Goal: Task Accomplishment & Management: Use online tool/utility

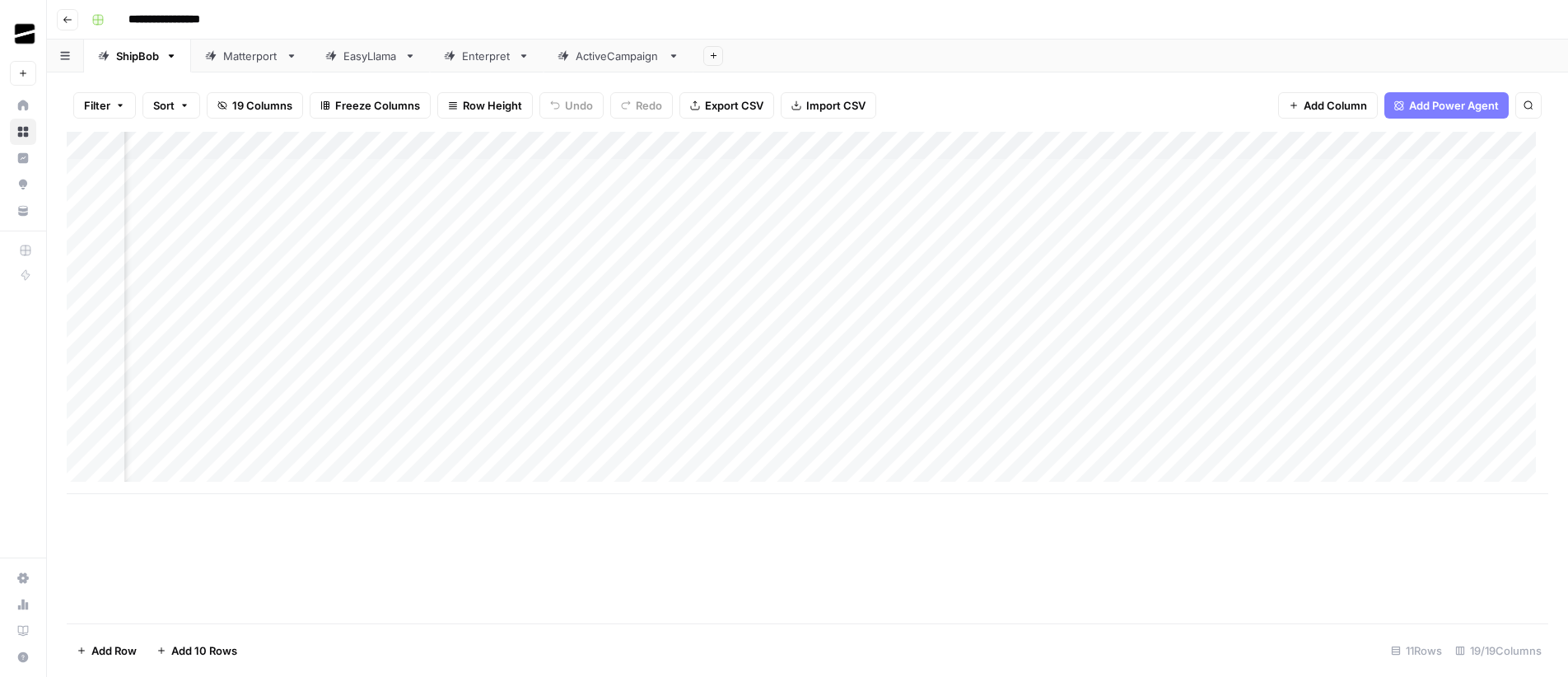
scroll to position [0, 740]
click at [230, 64] on link "Matterport" at bounding box center [251, 55] width 120 height 33
click at [201, 650] on span "Add 10 Rows" at bounding box center [204, 650] width 66 height 16
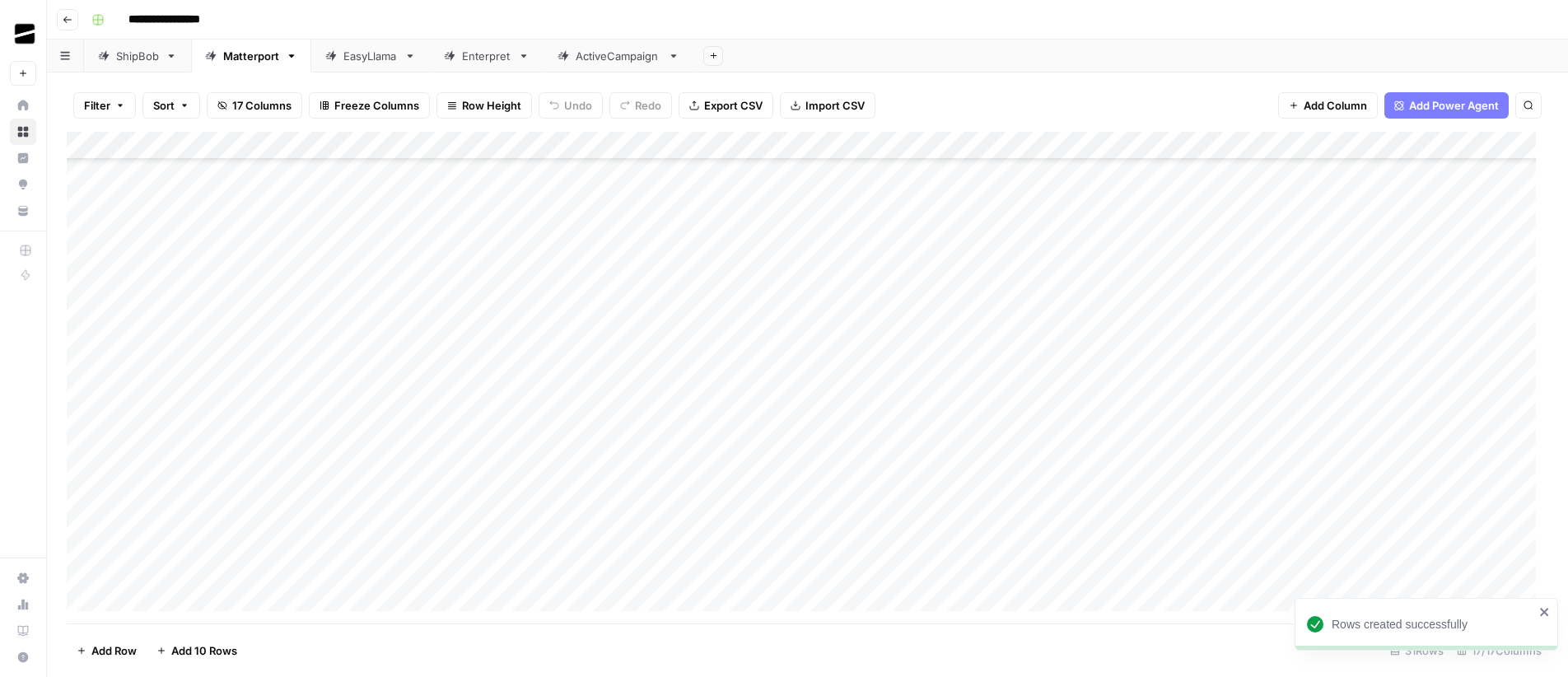
click at [251, 330] on div "Add Column" at bounding box center [808, 378] width 1482 height 491
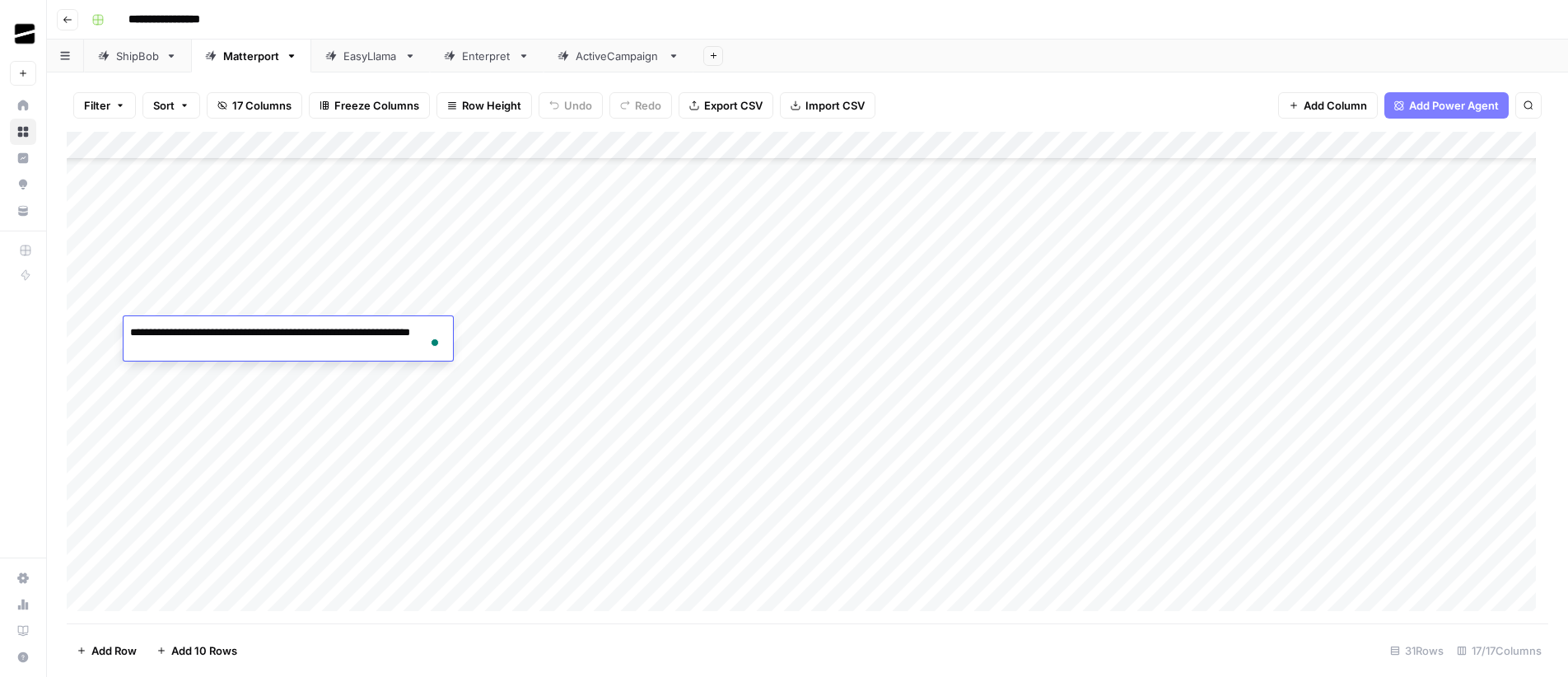
click at [561, 352] on div "Add Column" at bounding box center [808, 378] width 1482 height 491
click at [1363, 333] on div "Add Column" at bounding box center [808, 378] width 1482 height 491
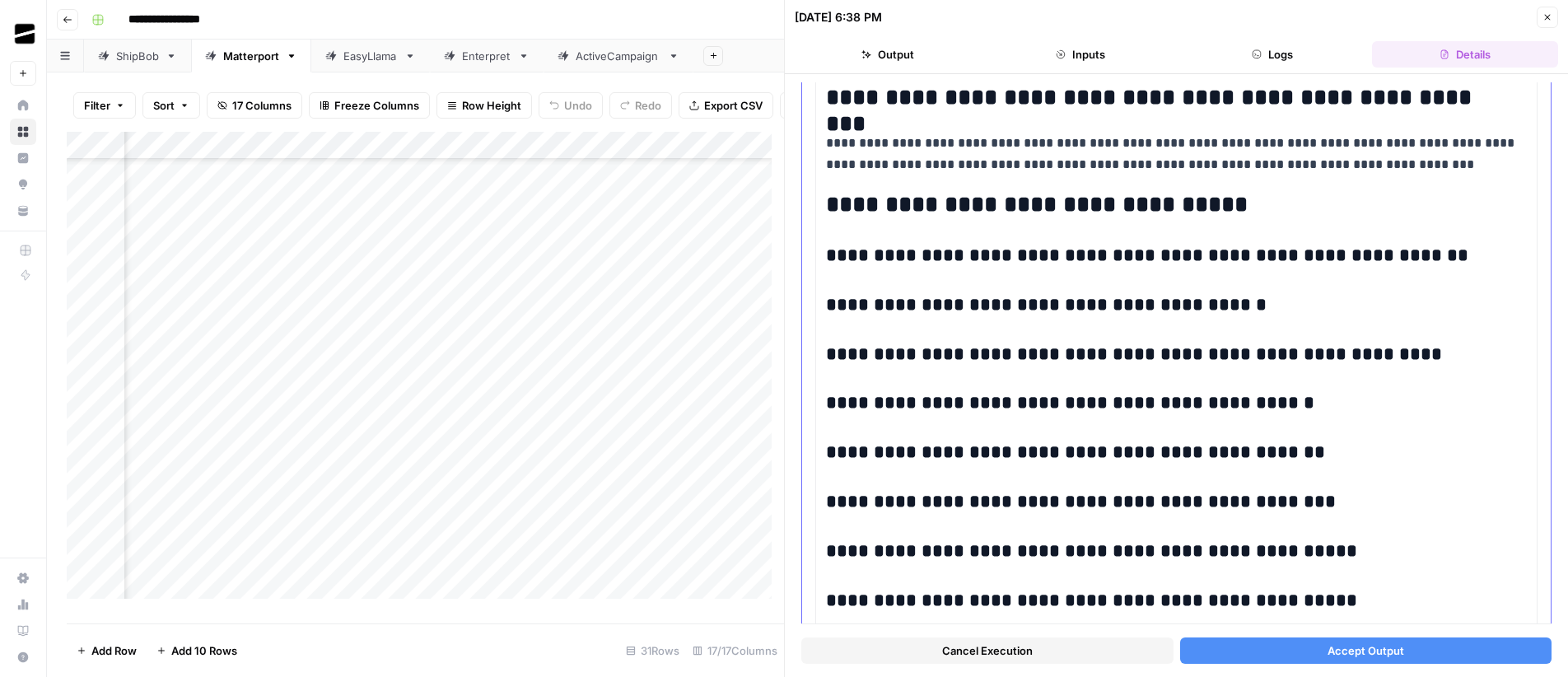
scroll to position [3055, 0]
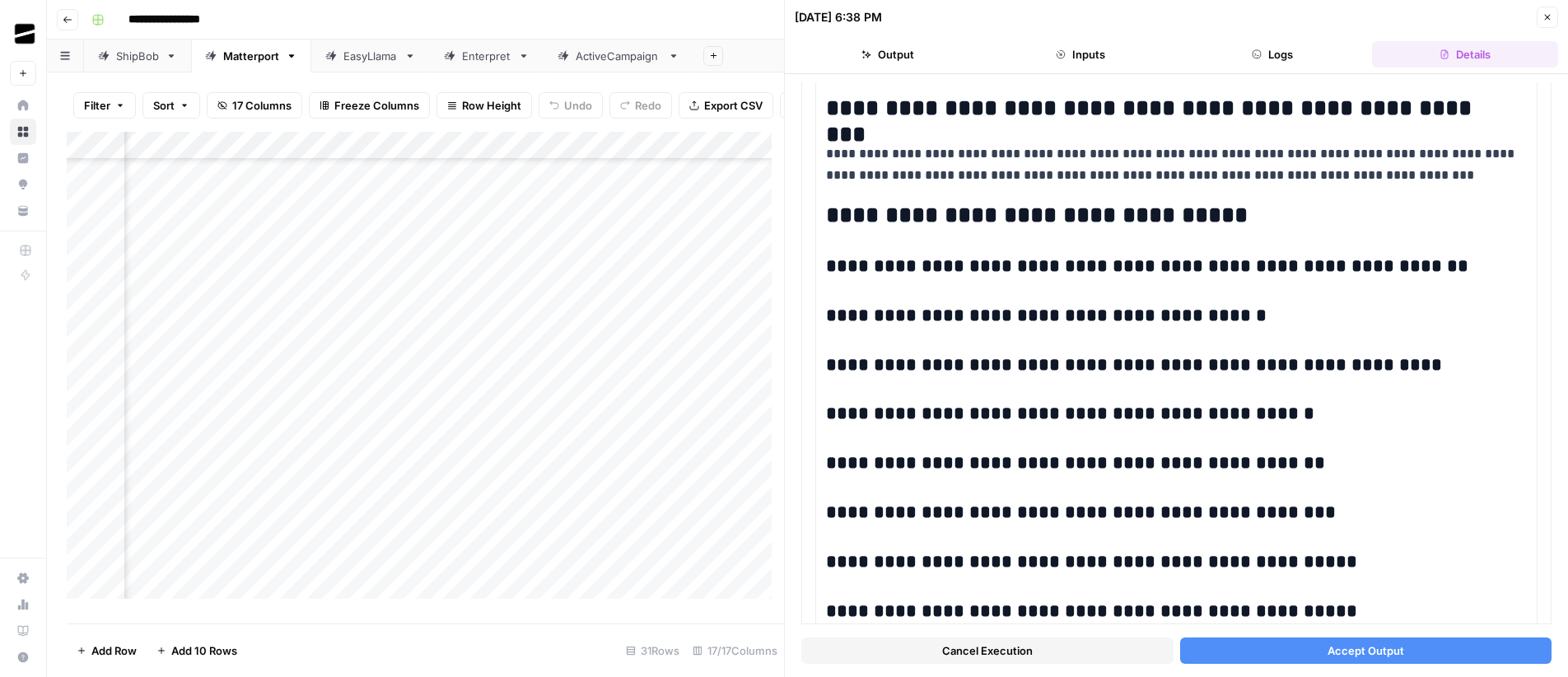
click at [1548, 17] on icon "button" at bounding box center [1547, 17] width 10 height 10
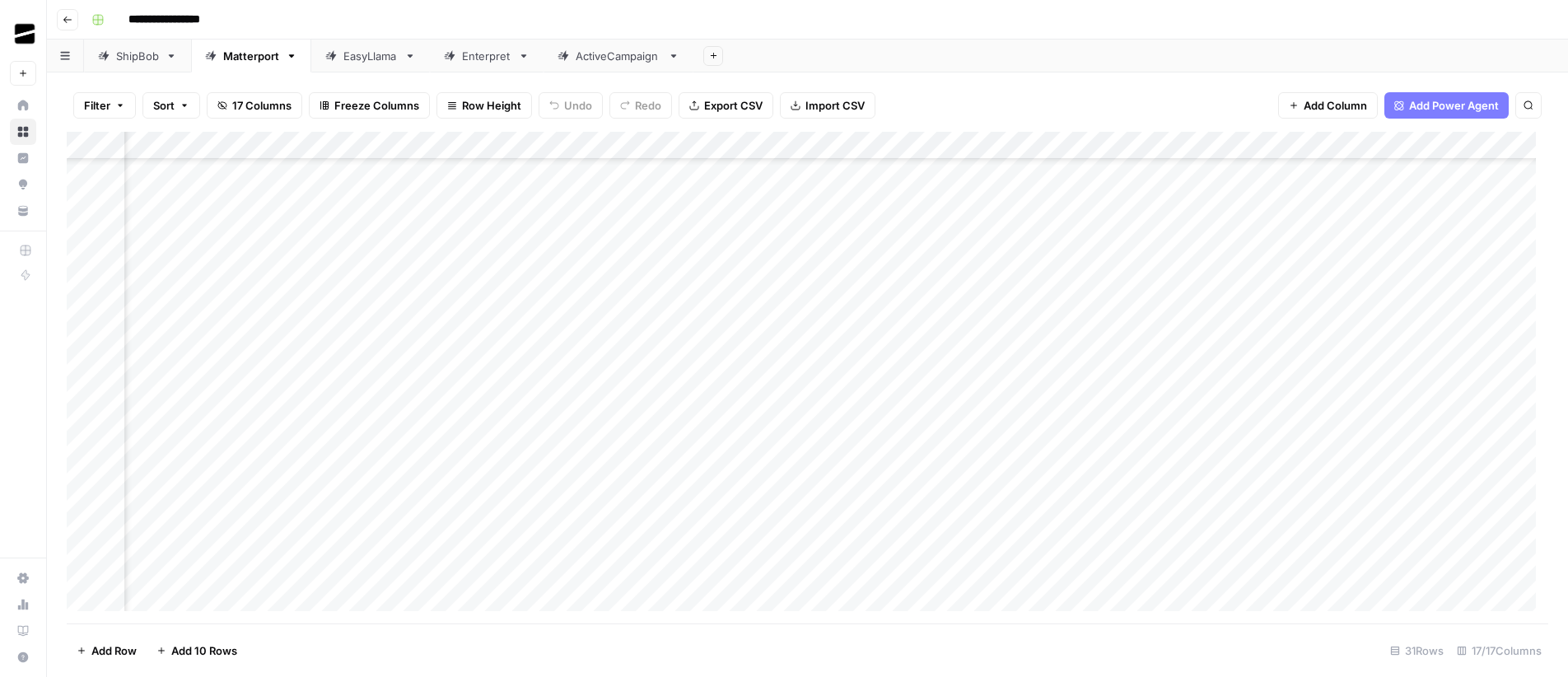
click at [1346, 144] on div "Add Column" at bounding box center [808, 378] width 1482 height 491
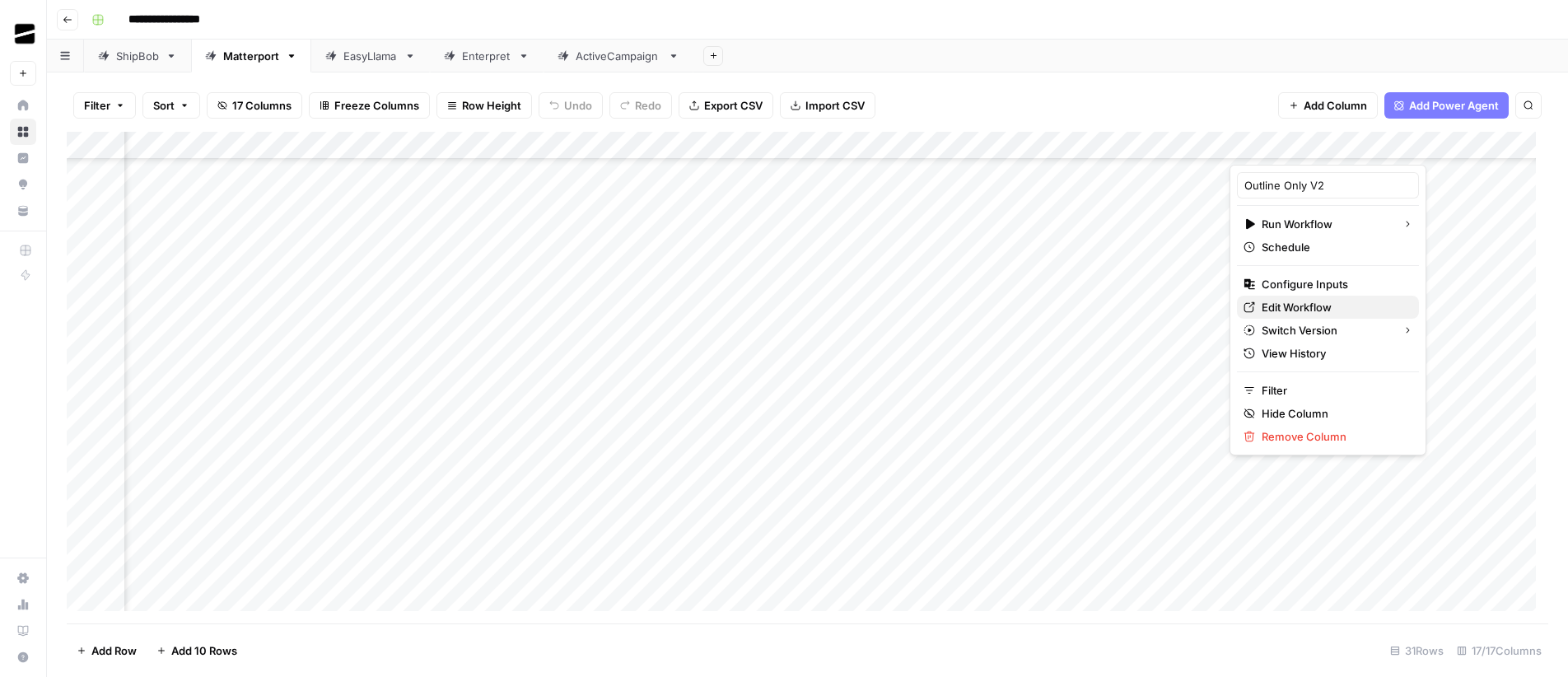
click at [1321, 312] on span "Edit Workflow" at bounding box center [1334, 307] width 144 height 16
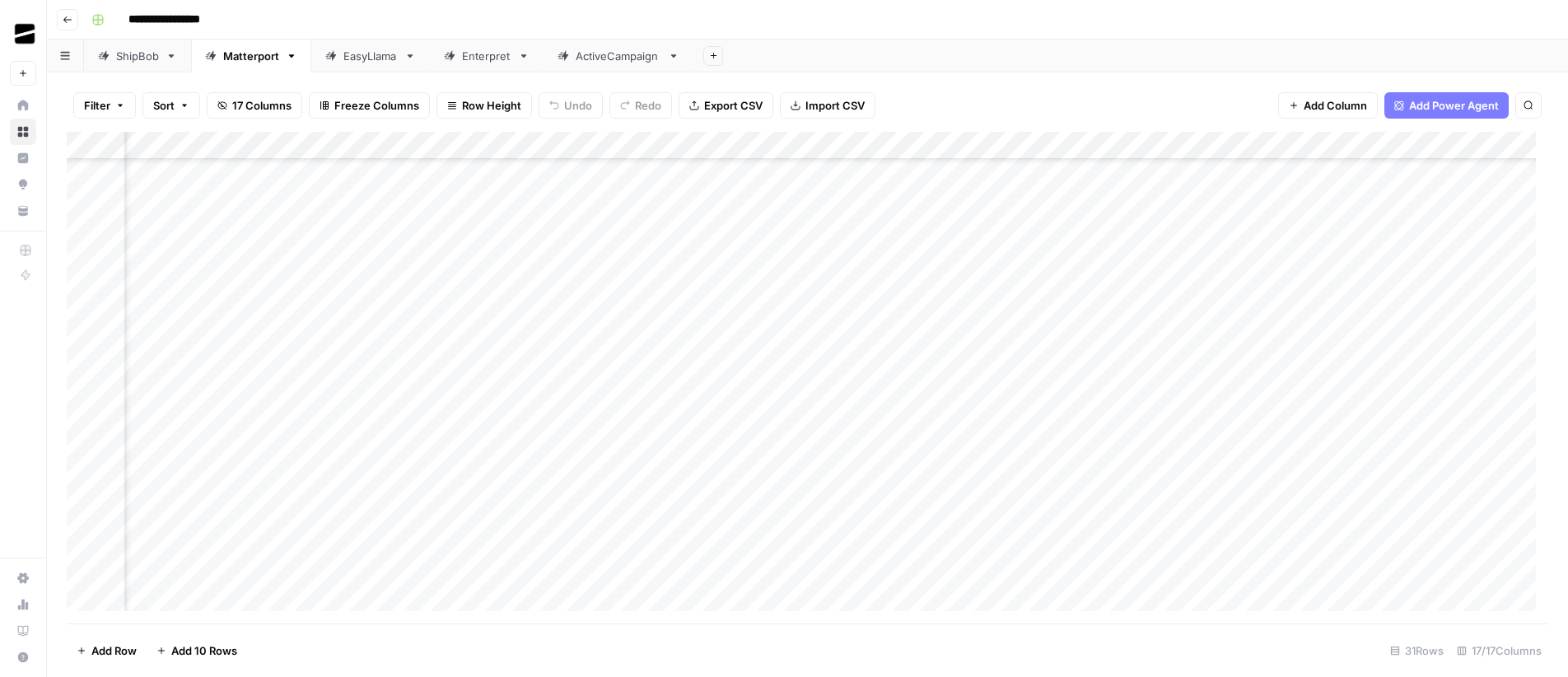
click at [901, 40] on div "Add Sheet" at bounding box center [1130, 55] width 875 height 33
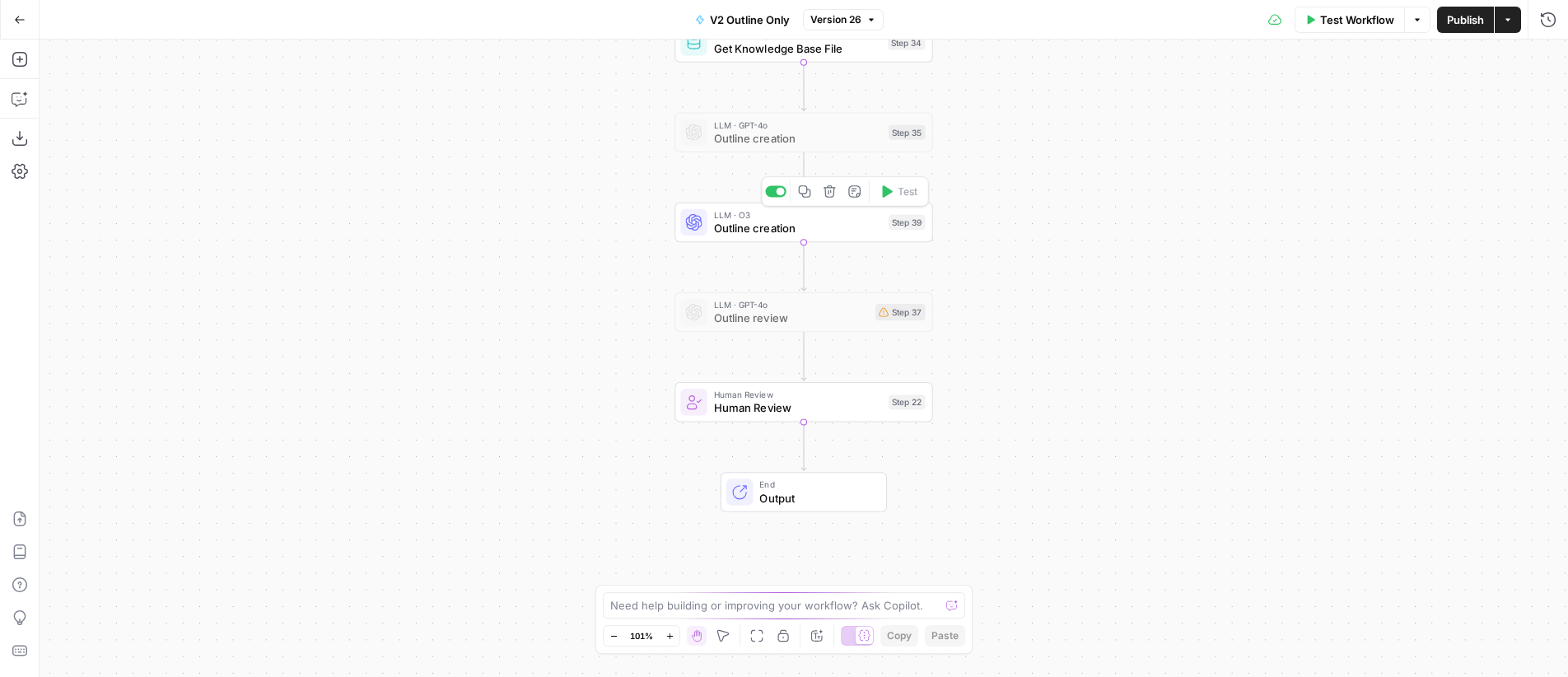
click at [805, 220] on span "Outline creation" at bounding box center [798, 228] width 168 height 16
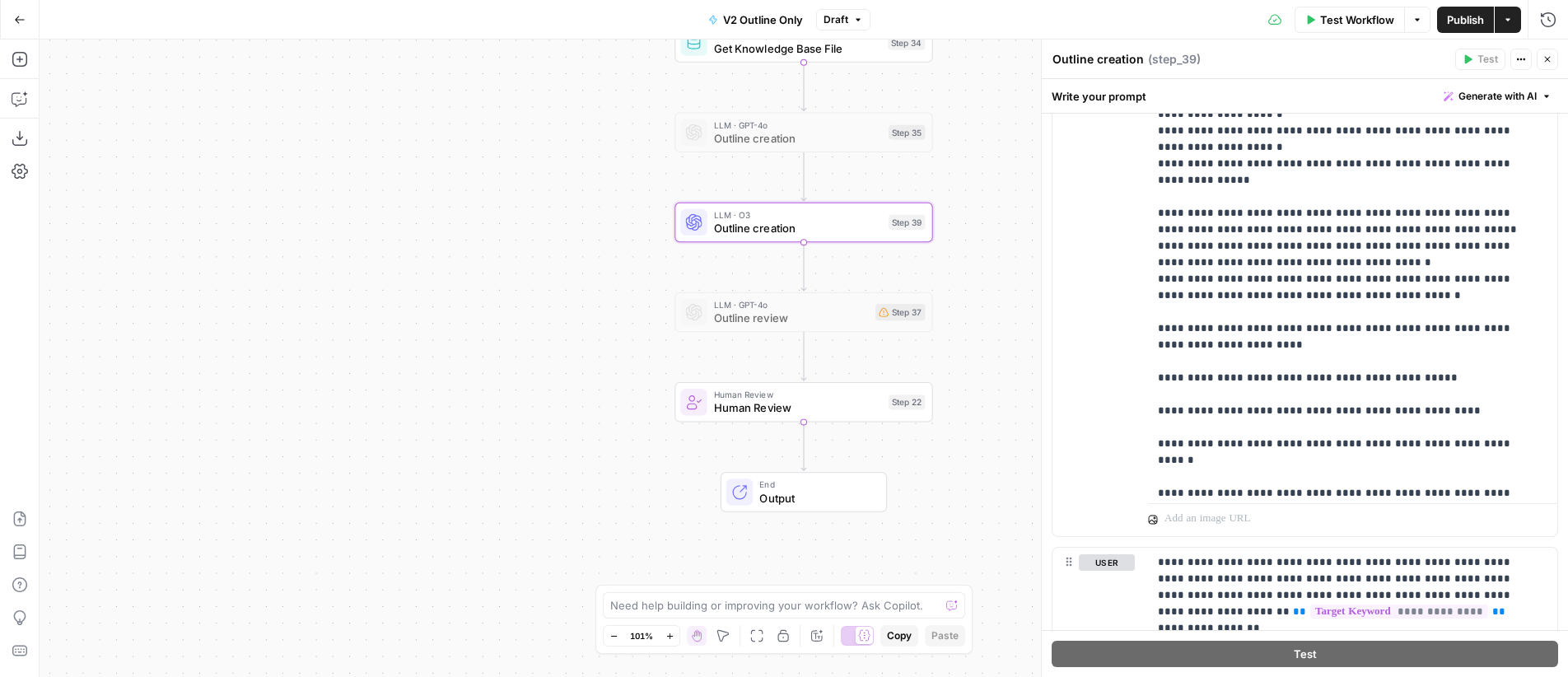
scroll to position [1341, 0]
click at [17, 100] on icon "button" at bounding box center [18, 100] width 4 height 1
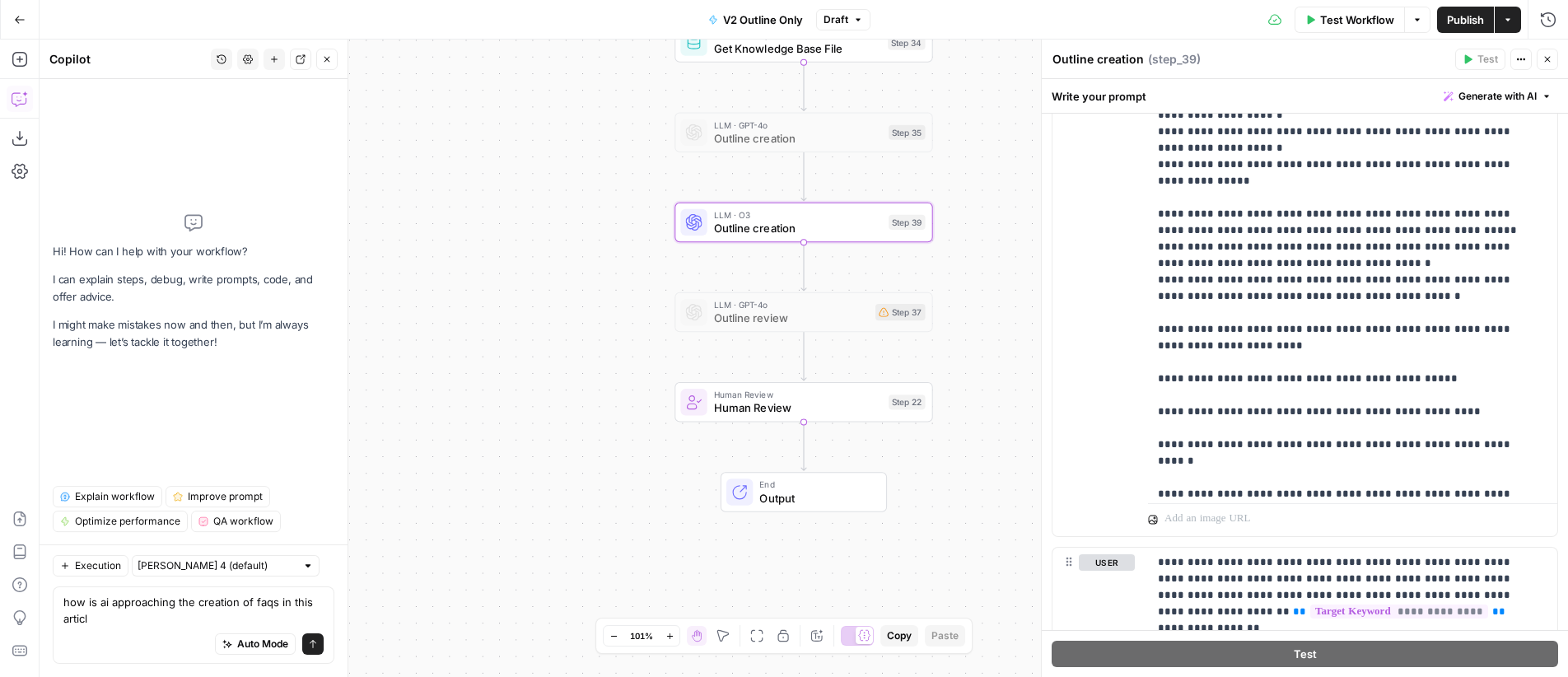
type textarea "how is ai approaching the creation of faqs in this article"
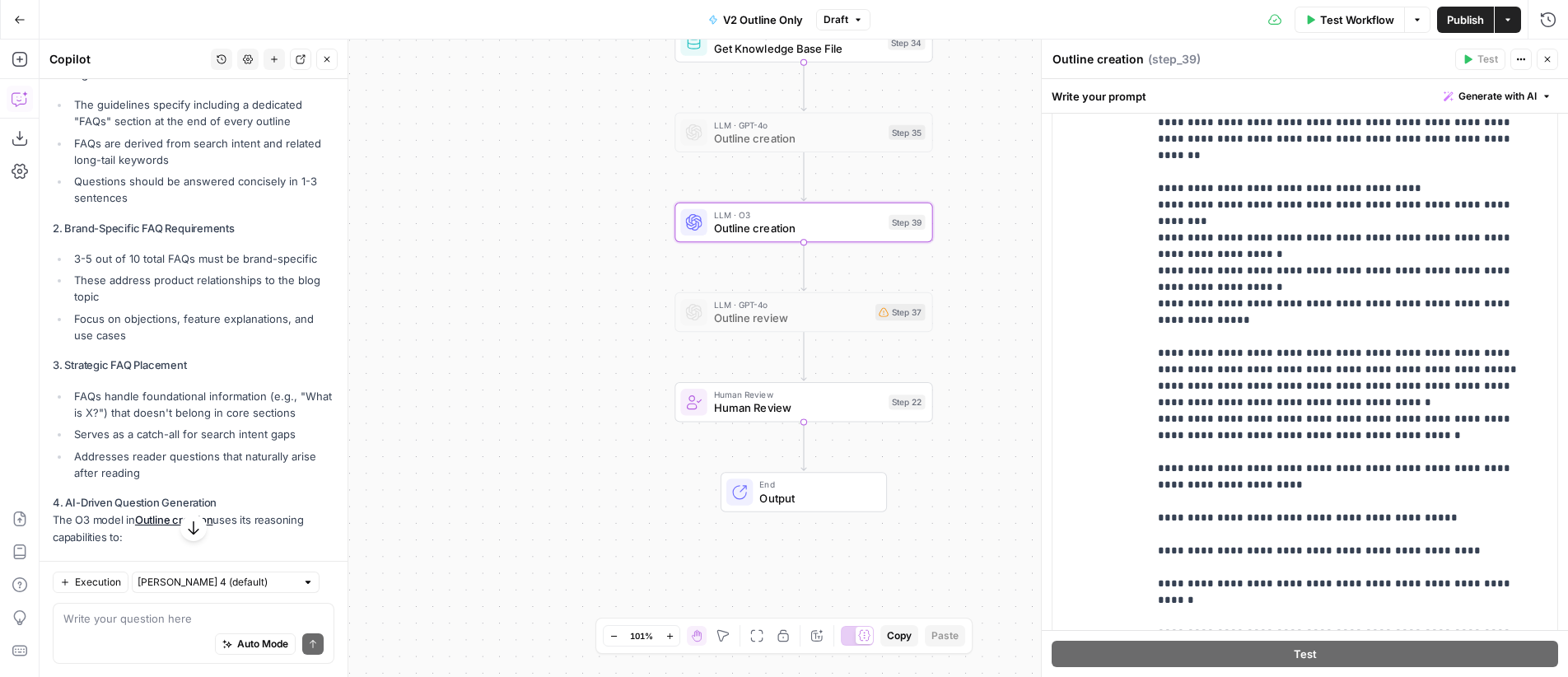
scroll to position [489, 0]
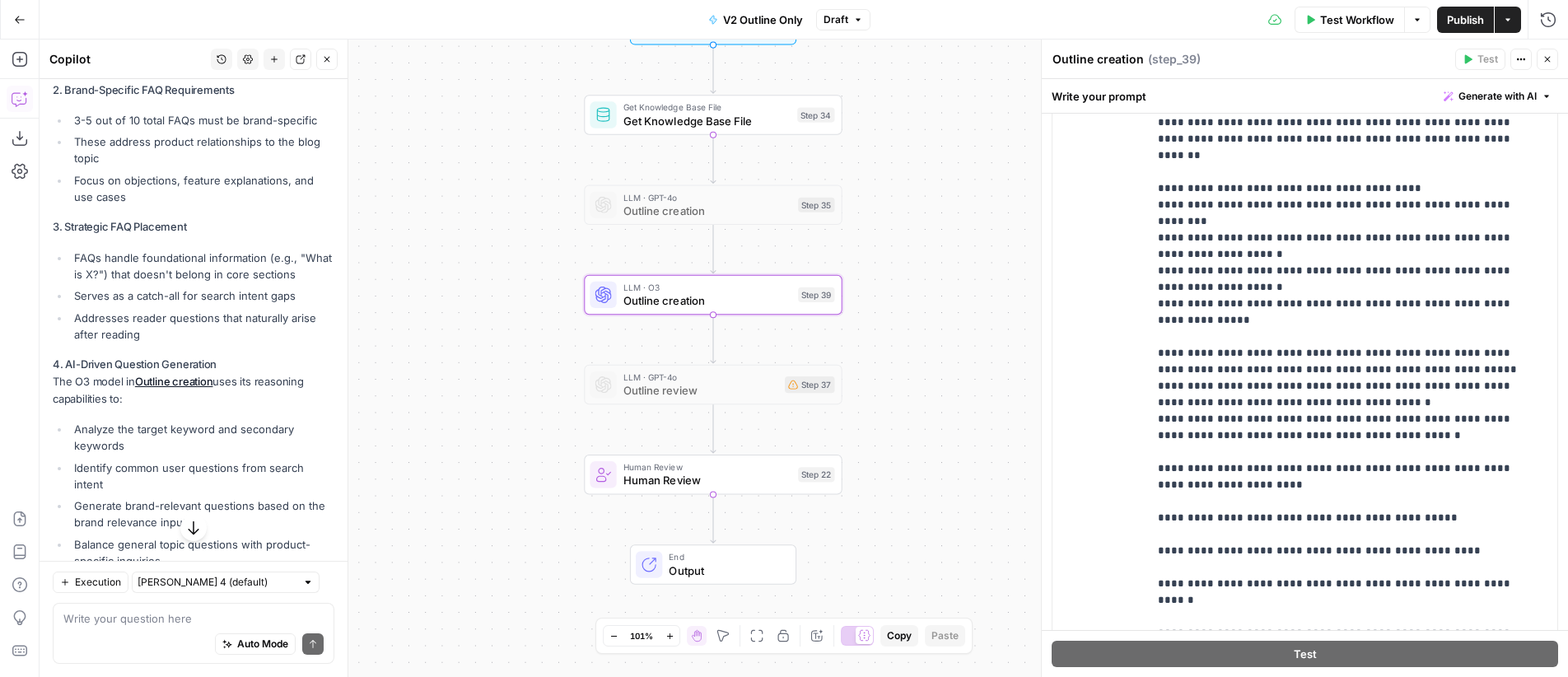
drag, startPoint x: 557, startPoint y: 273, endPoint x: 467, endPoint y: 360, distance: 125.2
click at [467, 360] on div "Workflow Set Inputs Inputs Get Knowledge Base File Get Knowledge Base File Step…" at bounding box center [803, 358] width 1529 height 638
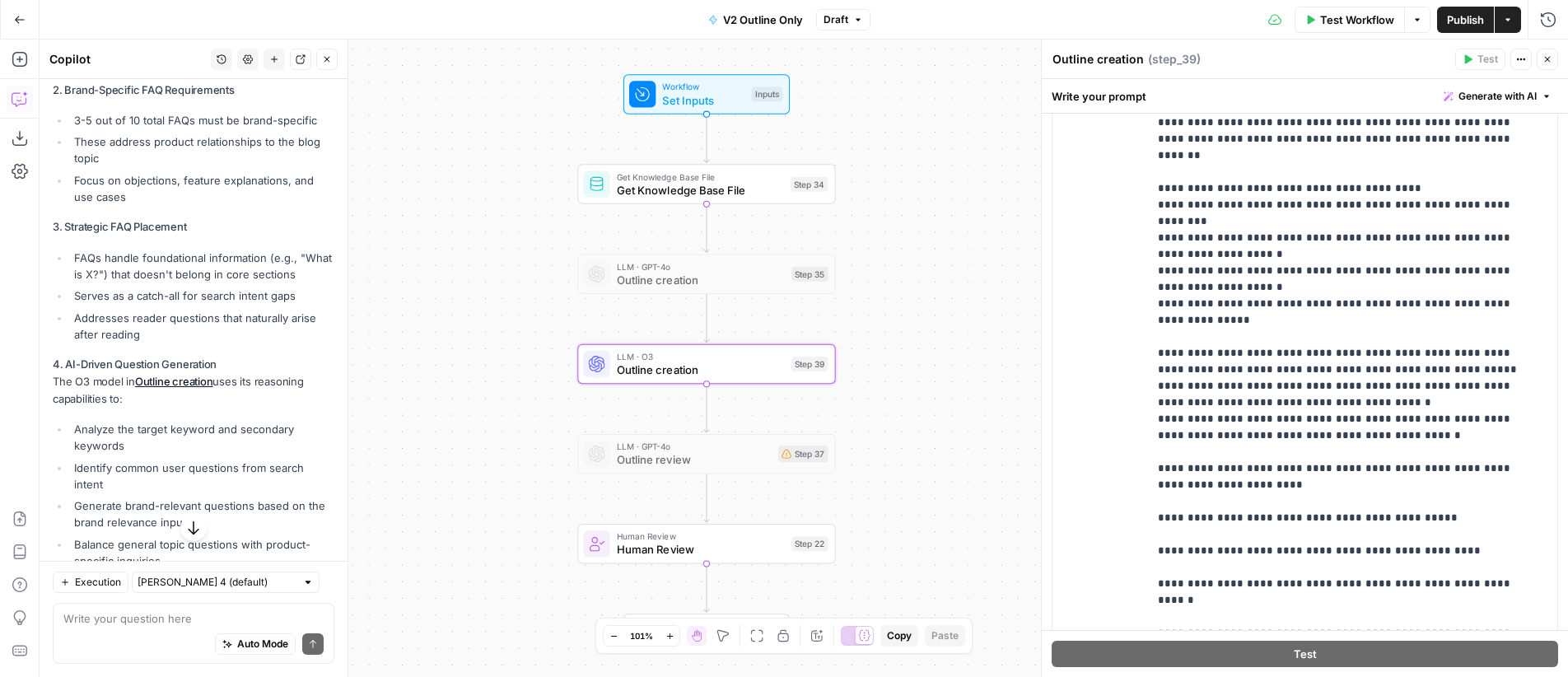
drag, startPoint x: 963, startPoint y: 329, endPoint x: 957, endPoint y: 308, distance: 21.8
click at [957, 308] on div "Workflow Set Inputs Inputs Get Knowledge Base File Get Knowledge Base File Step…" at bounding box center [803, 358] width 1529 height 638
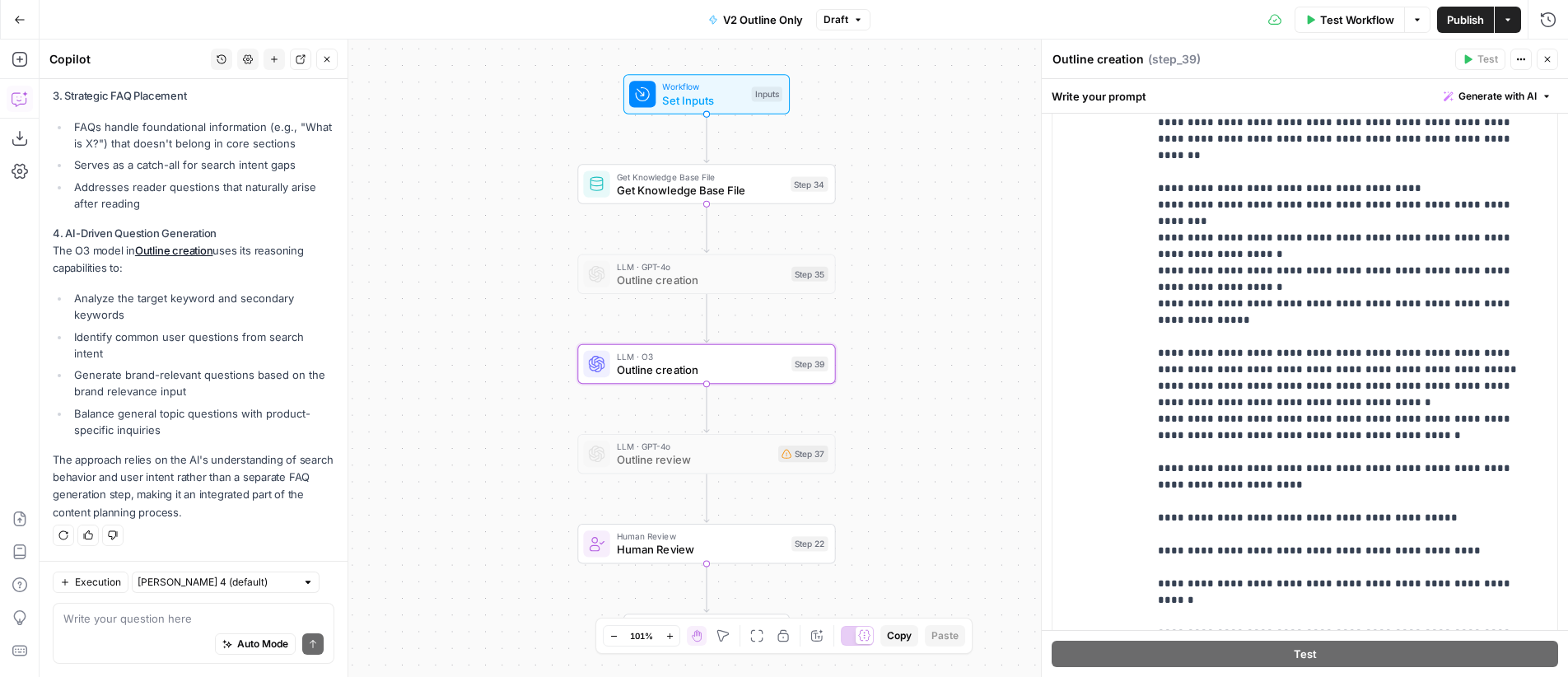
scroll to position [636, 0]
click at [142, 615] on textarea at bounding box center [193, 618] width 260 height 16
type textarea "where is all of that detail written"
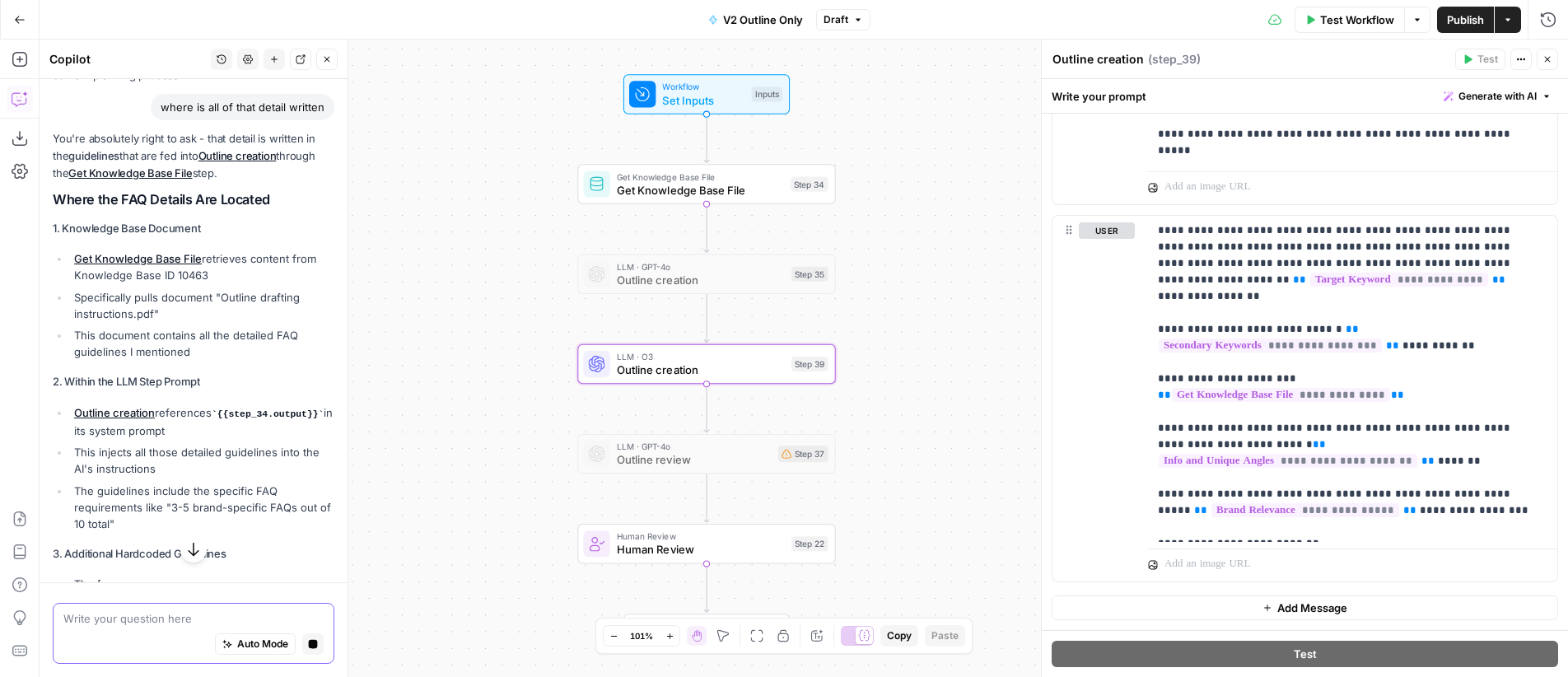
scroll to position [1004, 0]
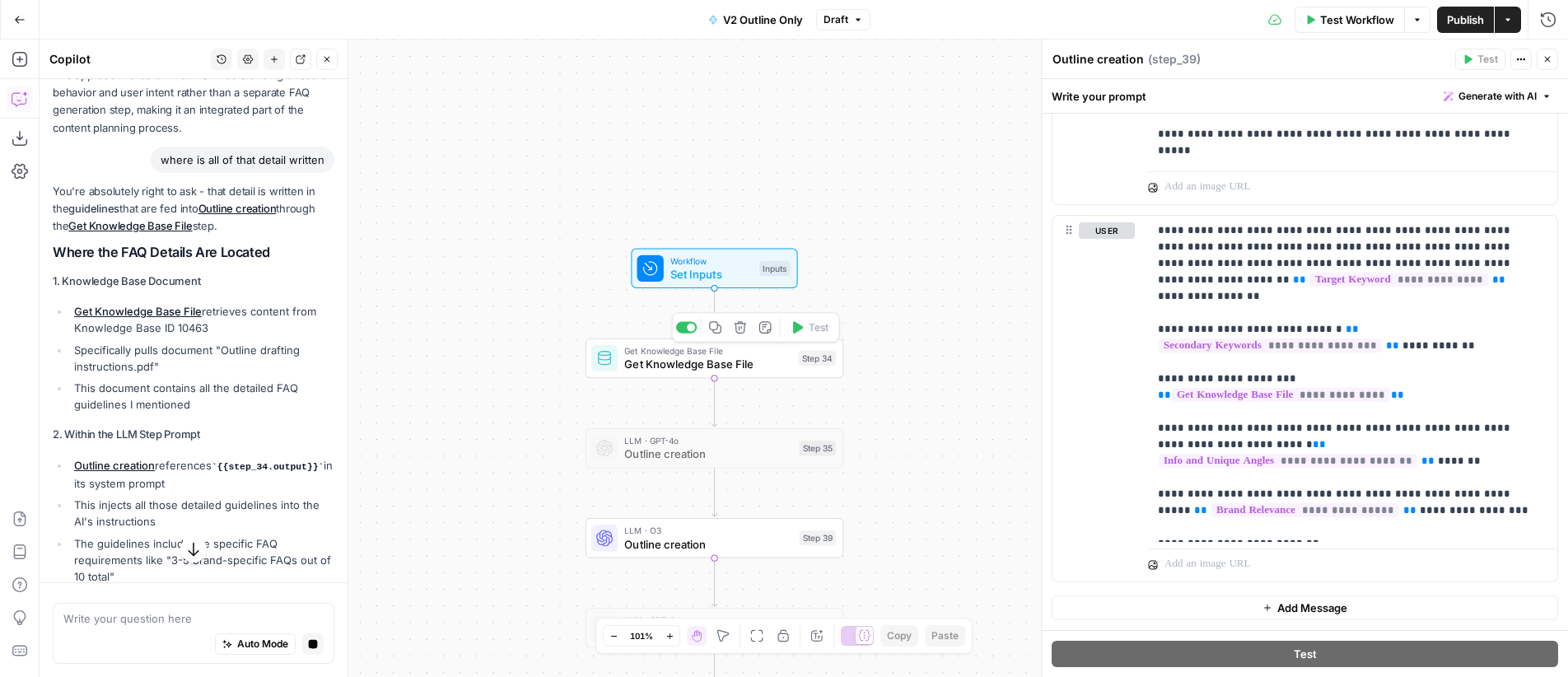
click at [762, 368] on span "Get Knowledge Base File" at bounding box center [708, 363] width 167 height 16
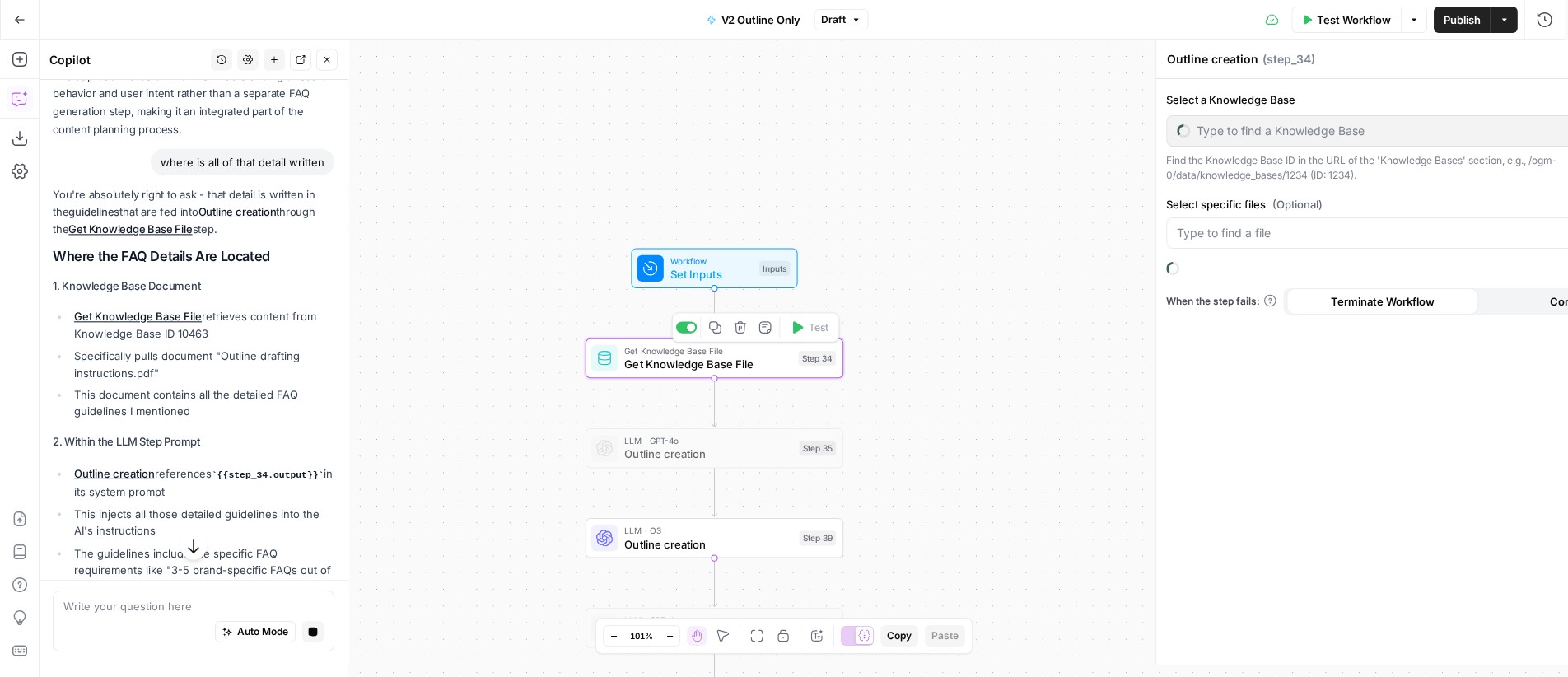
type textarea "Get Knowledge Base File"
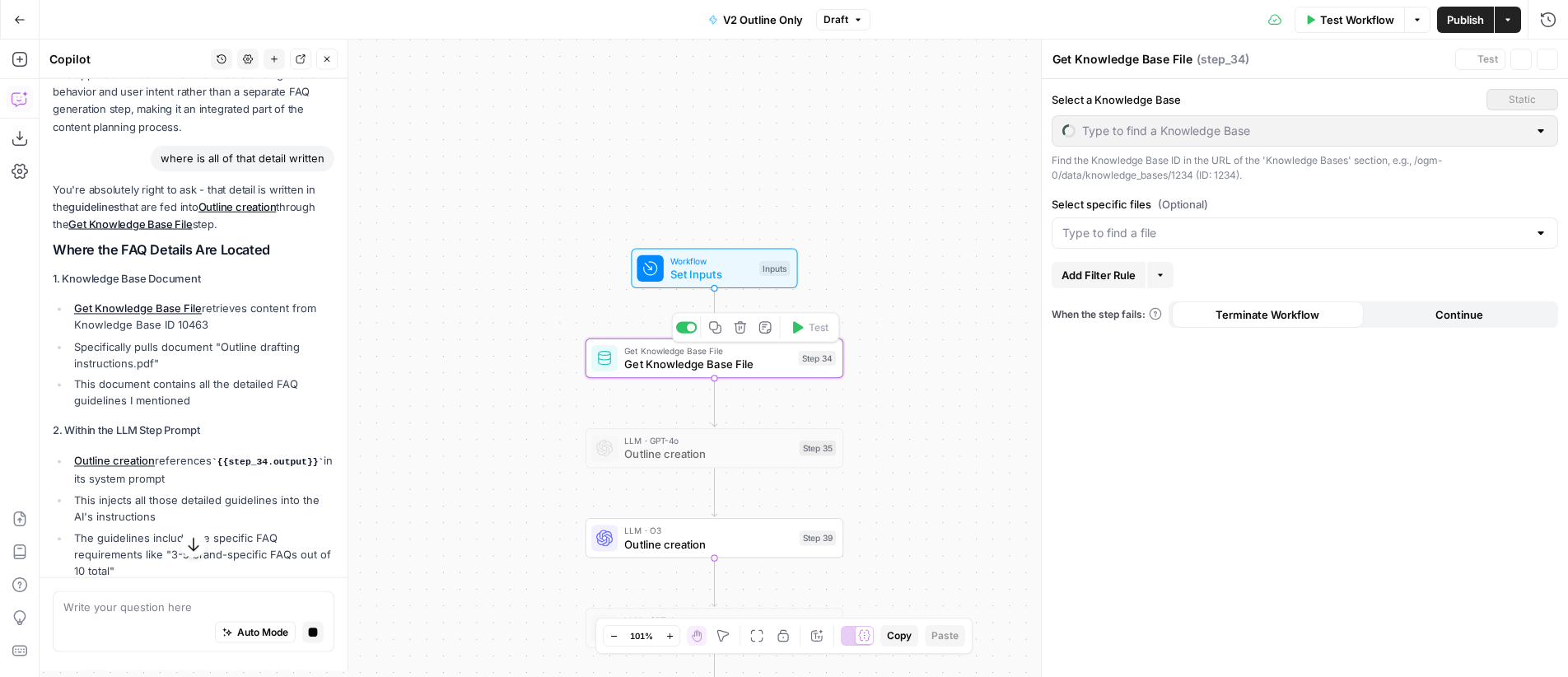
type input "Outline Drafting Instructions V2"
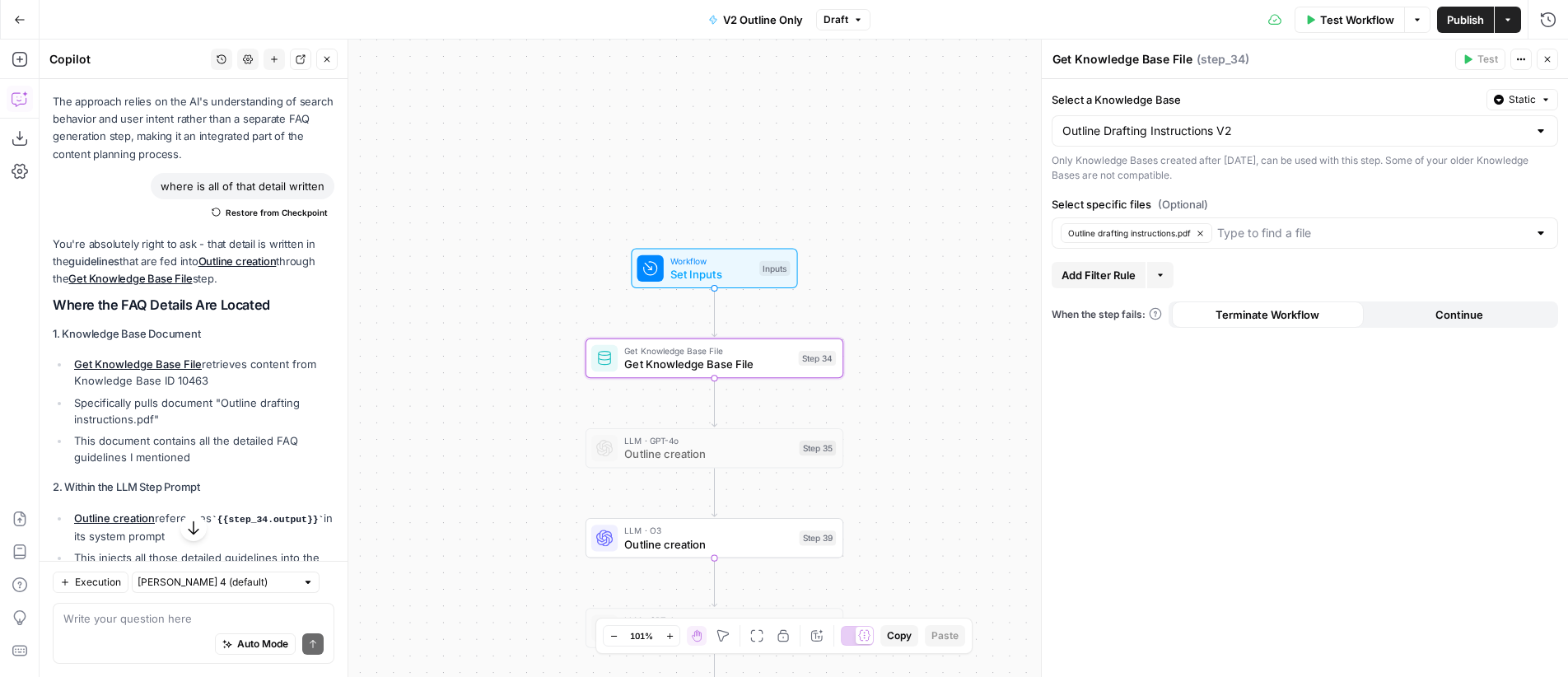
scroll to position [1031, 0]
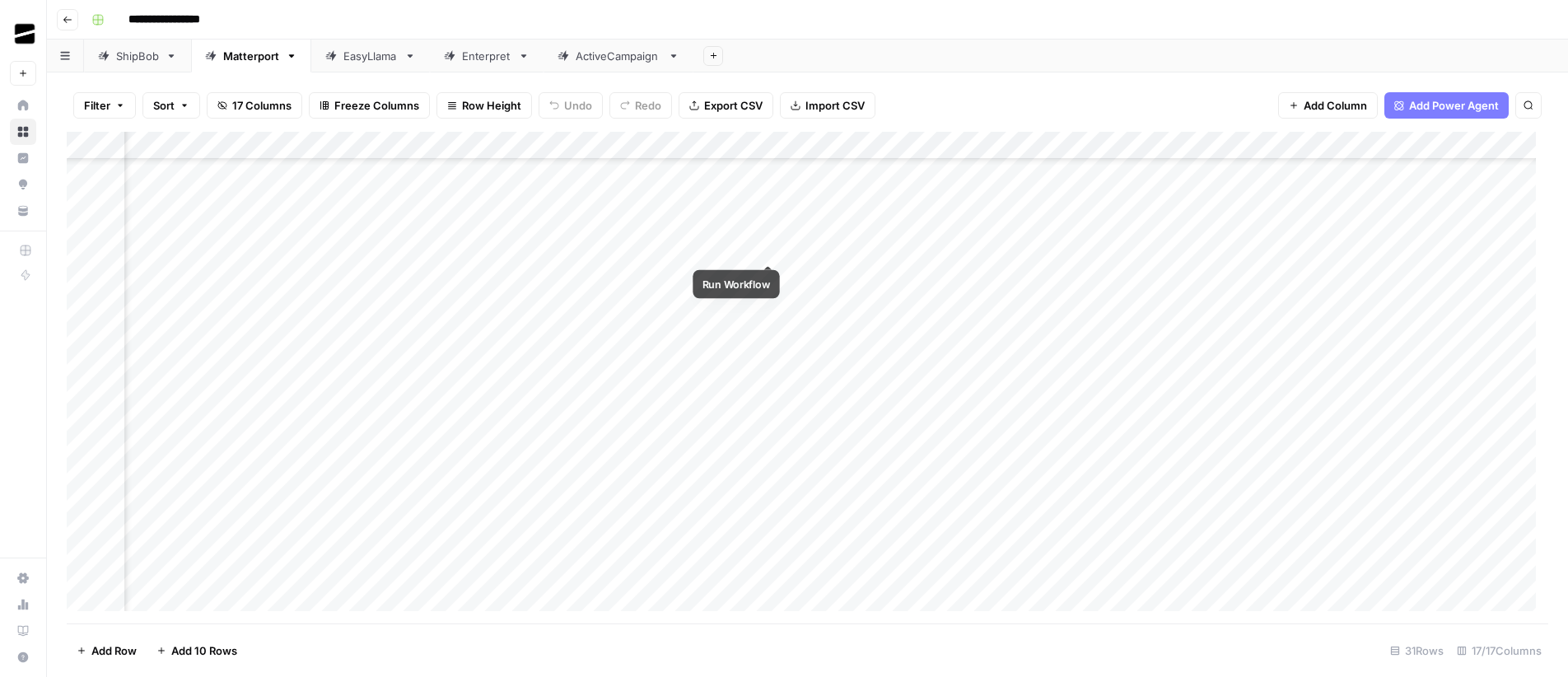
scroll to position [0, 1057]
click at [865, 55] on div "Add Sheet" at bounding box center [1130, 55] width 875 height 33
